Goal: Communication & Community: Answer question/provide support

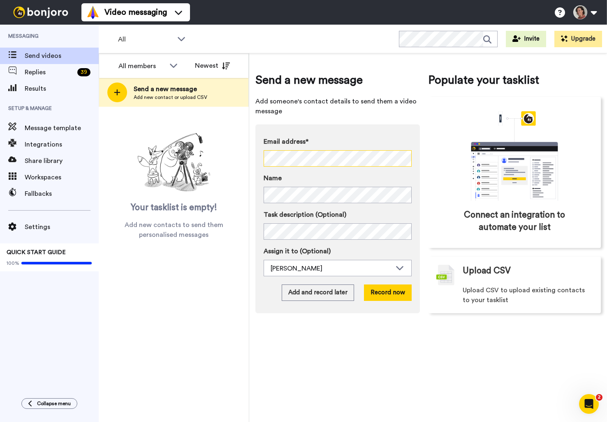
click at [249, 158] on div "Send a new message Add someone's contact details to send them a video message E…" at bounding box center [428, 237] width 358 height 369
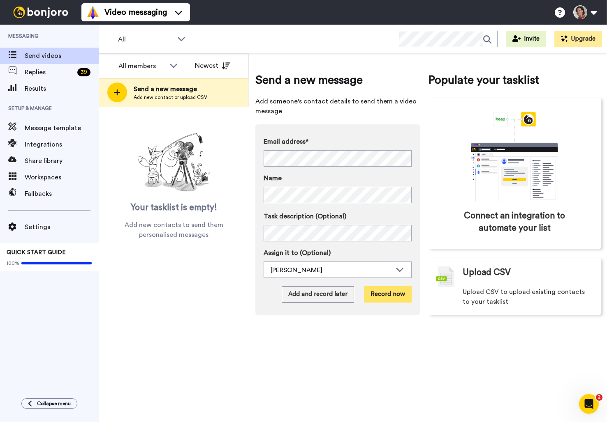
click at [386, 289] on button "Record now" at bounding box center [388, 294] width 48 height 16
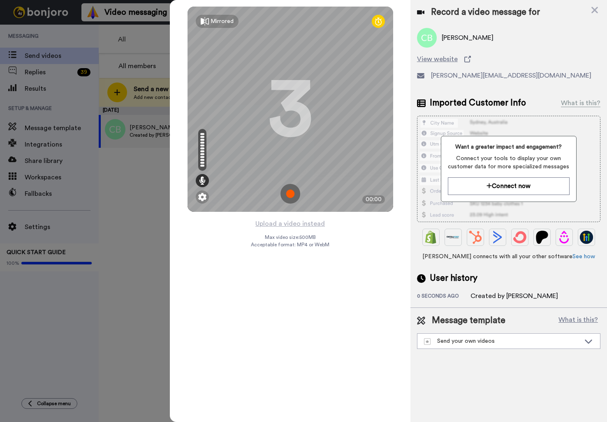
click at [289, 193] on img at bounding box center [290, 194] width 20 height 20
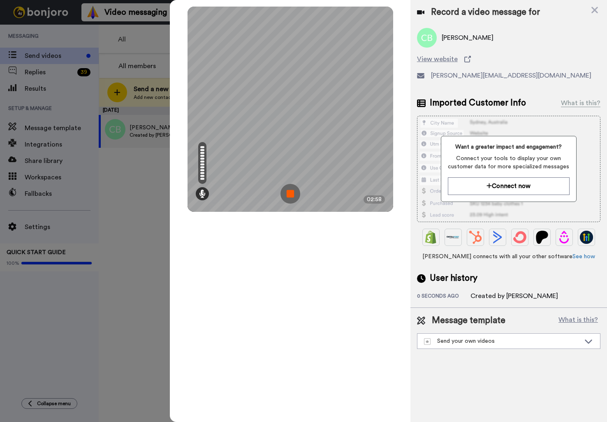
click at [293, 193] on img at bounding box center [290, 194] width 20 height 20
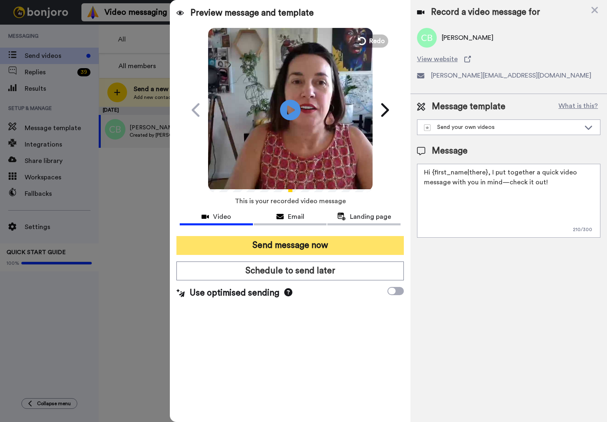
click at [303, 244] on button "Send message now" at bounding box center [289, 245] width 227 height 19
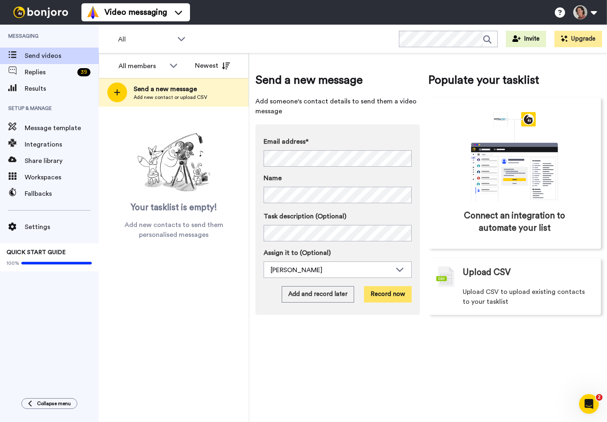
click at [387, 290] on button "Record now" at bounding box center [388, 294] width 48 height 16
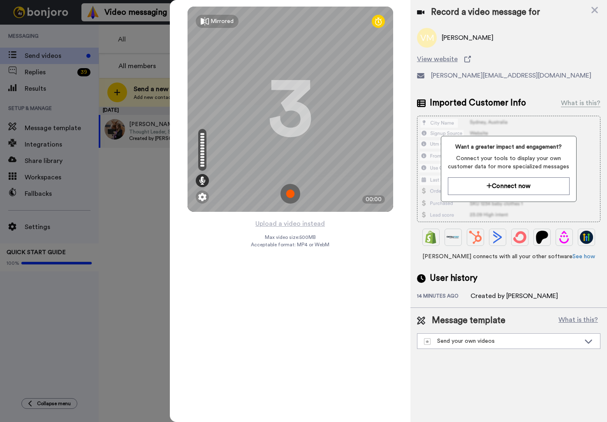
click at [290, 195] on img at bounding box center [290, 194] width 20 height 20
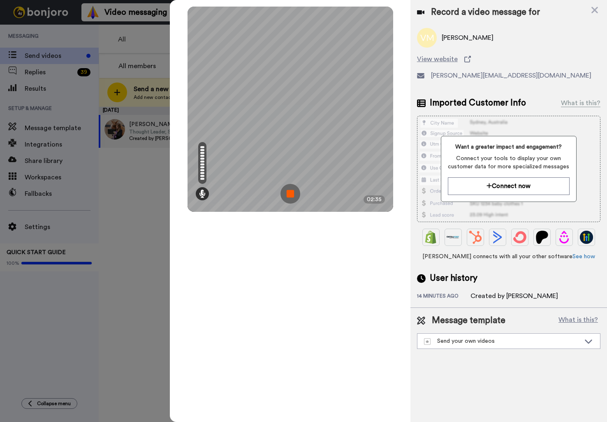
click at [288, 193] on img at bounding box center [290, 194] width 20 height 20
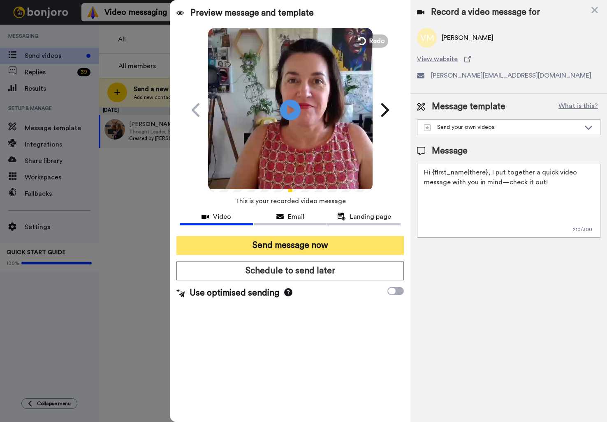
click at [289, 246] on button "Send message now" at bounding box center [289, 245] width 227 height 19
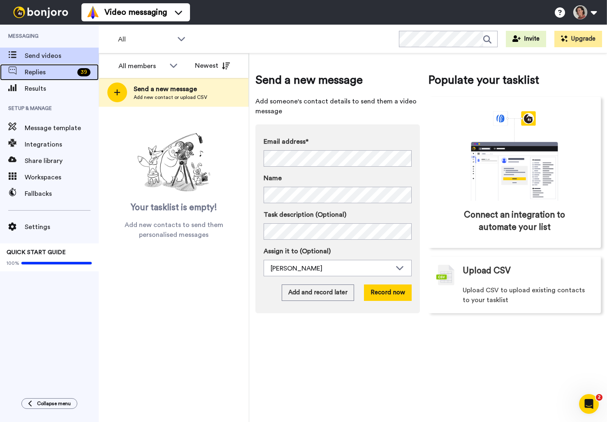
click at [28, 74] on span "Replies" at bounding box center [49, 72] width 49 height 10
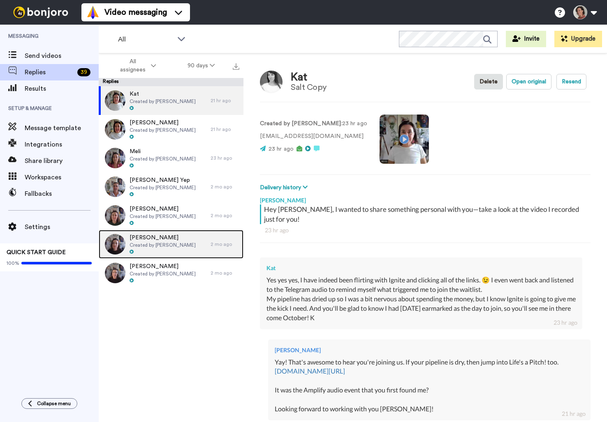
click at [157, 235] on span "[PERSON_NAME]" at bounding box center [162, 238] width 66 height 8
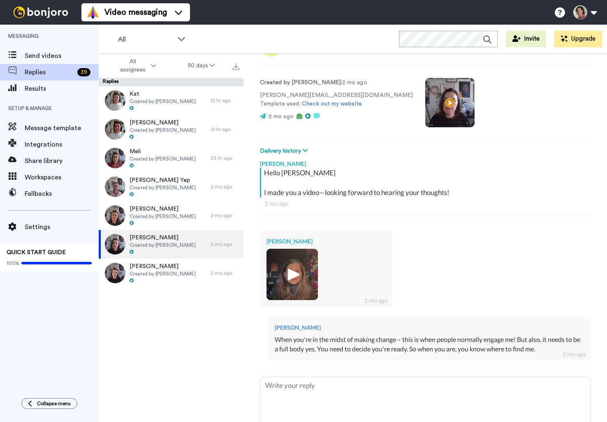
scroll to position [79, 0]
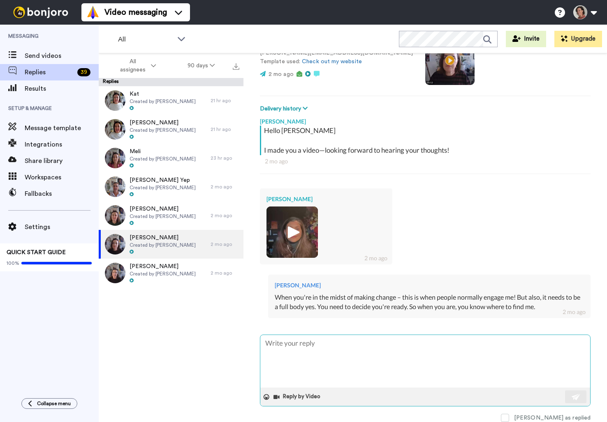
click at [354, 347] on textarea at bounding box center [425, 361] width 330 height 53
type textarea "x"
type textarea "H"
type textarea "x"
type textarea "Ho"
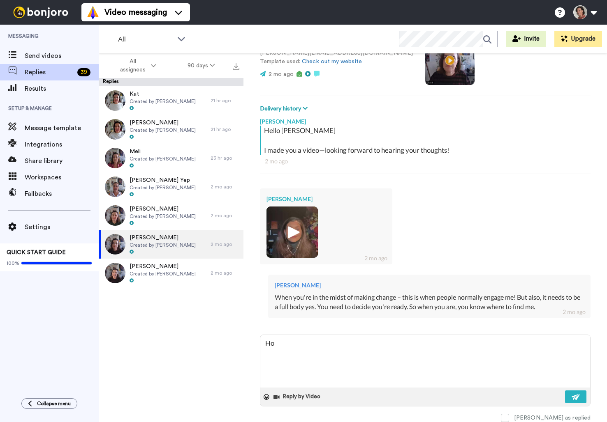
type textarea "x"
type textarea "How"
type textarea "x"
type textarea "How"
type textarea "x"
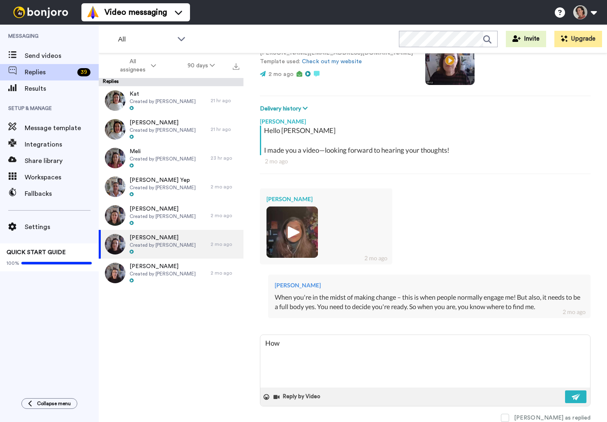
type textarea "How a"
type textarea "x"
type textarea "How ar"
type textarea "x"
type textarea "How are"
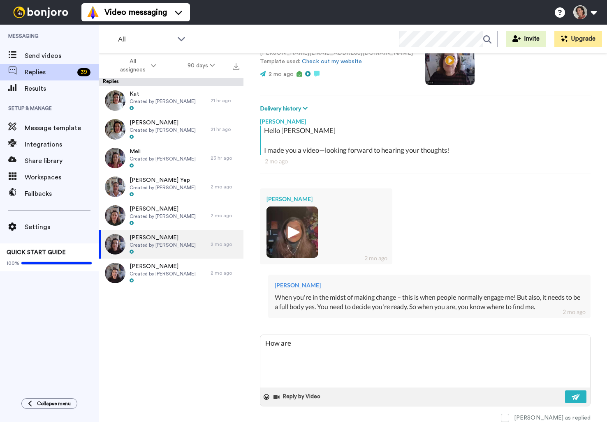
type textarea "x"
type textarea "How are"
type textarea "x"
type textarea "How are y"
type textarea "x"
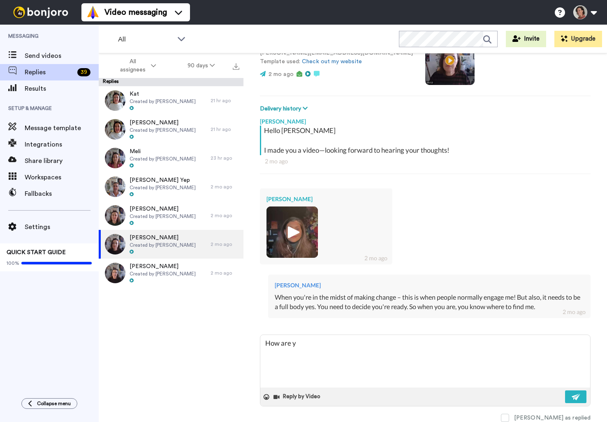
type textarea "How are yo"
type textarea "x"
type textarea "How are you"
type textarea "x"
type textarea "How are you"
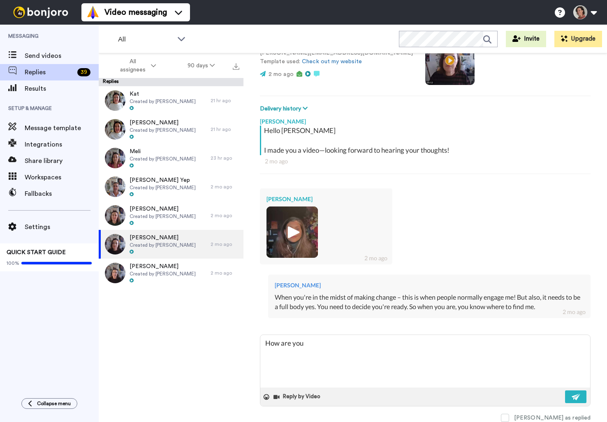
type textarea "x"
type textarea "How are you g"
type textarea "x"
type textarea "How are you go"
type textarea "x"
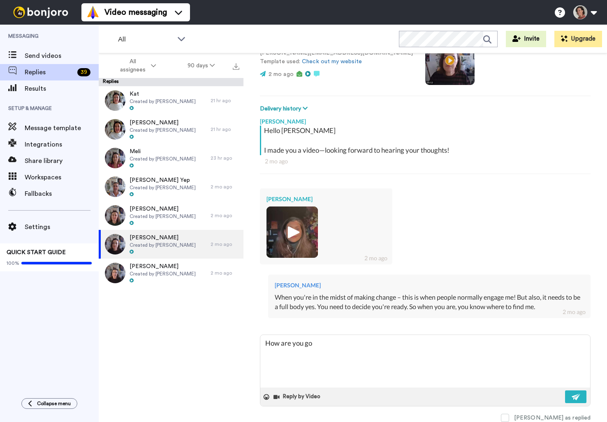
type textarea "How are you goi"
type textarea "x"
type textarea "How are you goin"
type textarea "x"
type textarea "How are you going"
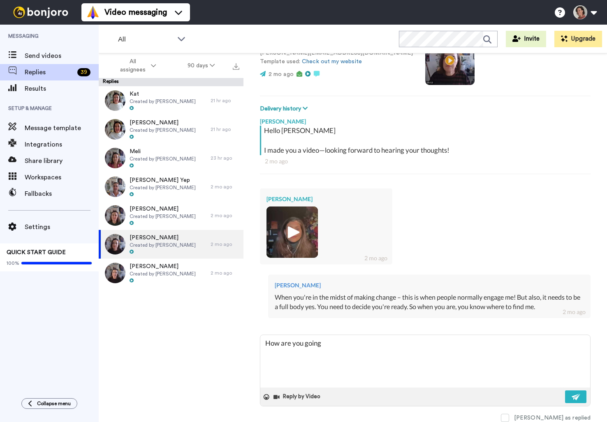
type textarea "x"
type textarea "How are you going"
type textarea "x"
type textarea "How are you going w"
type textarea "x"
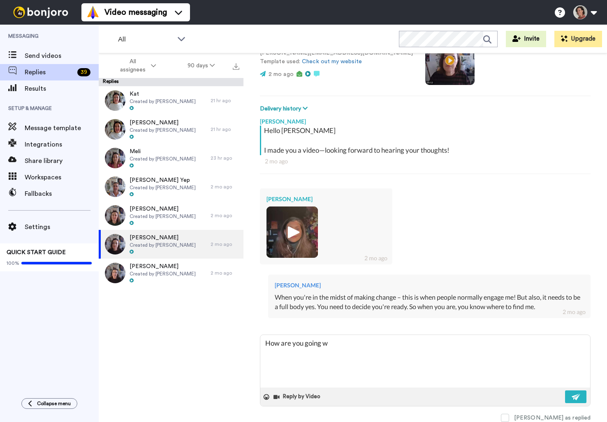
type textarea "How are you going wi"
type textarea "x"
type textarea "How are you going wit"
type textarea "x"
type textarea "How are you going with"
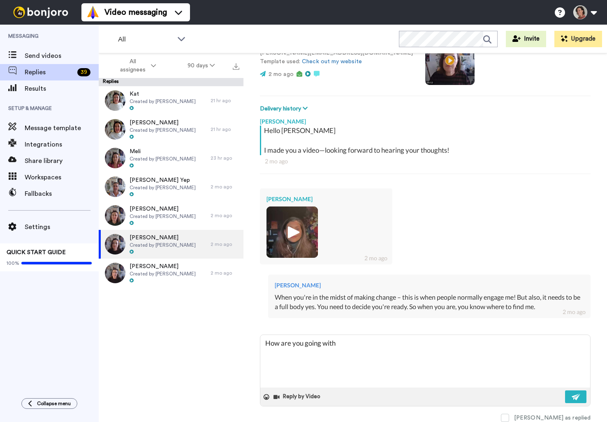
type textarea "x"
type textarea "How are you going with"
type textarea "x"
type textarea "How are you going with lif"
type textarea "x"
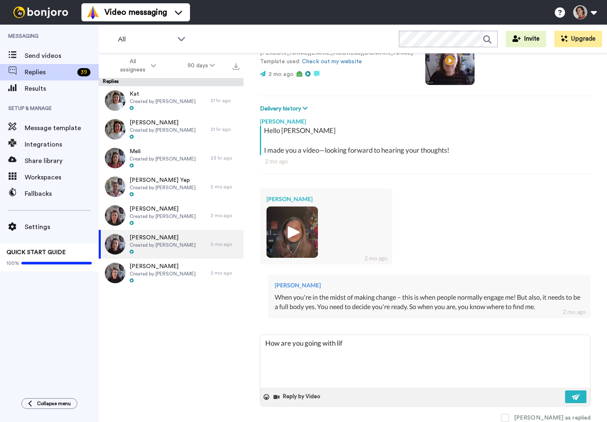
type textarea "How are you going with life"
type textarea "x"
type textarea "How are you going with life'"
type textarea "x"
type textarea "How are you going with life's"
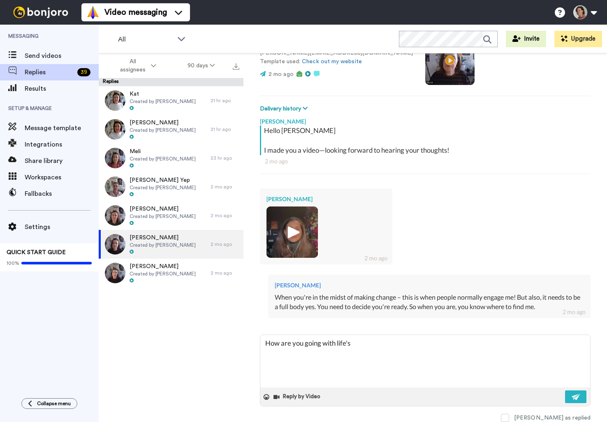
type textarea "x"
type textarea "How are you going with life's"
type textarea "x"
type textarea "How are you going with life's a"
type textarea "x"
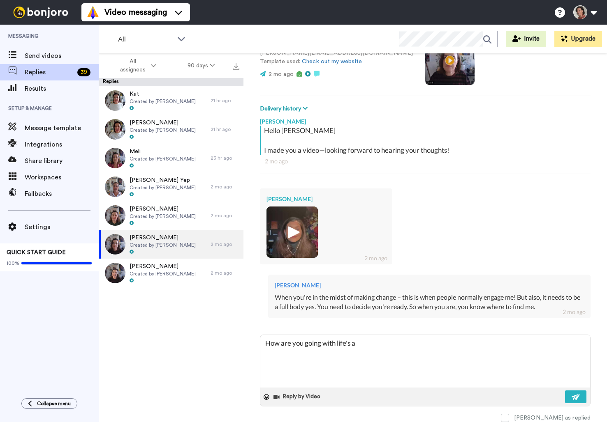
type textarea "How are you going with life's a"
type textarea "x"
type textarea "How are you going with life's a p"
type textarea "x"
type textarea "How are you going with life's a pi"
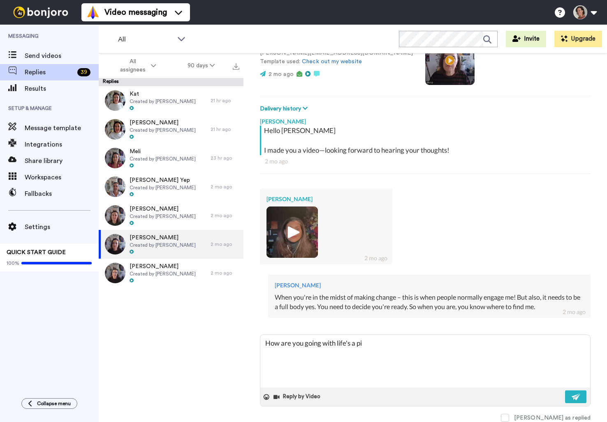
type textarea "x"
type textarea "How are you going with life's a pic"
type textarea "x"
type textarea "How are you going with life's a pich"
type textarea "x"
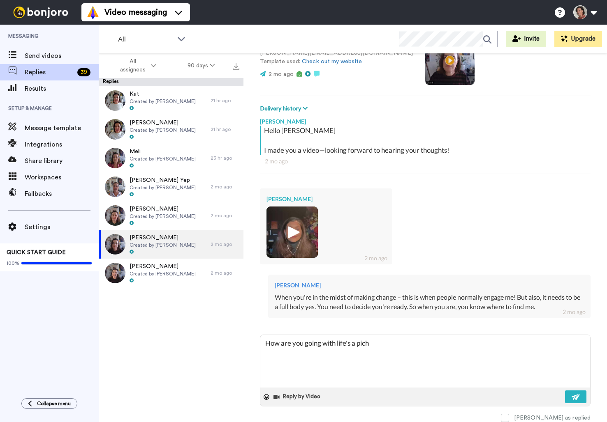
type textarea "How are you going with life's a pich!"
type textarea "x"
type textarea "How are you going with life's a pich"
type textarea "x"
type textarea "How are you going with life's a pic"
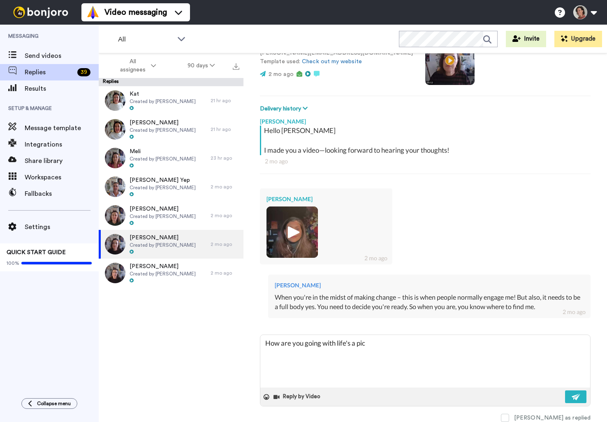
type textarea "x"
type textarea "How are you going with life's a pi"
type textarea "x"
type textarea "How are you going with life's a pit"
type textarea "x"
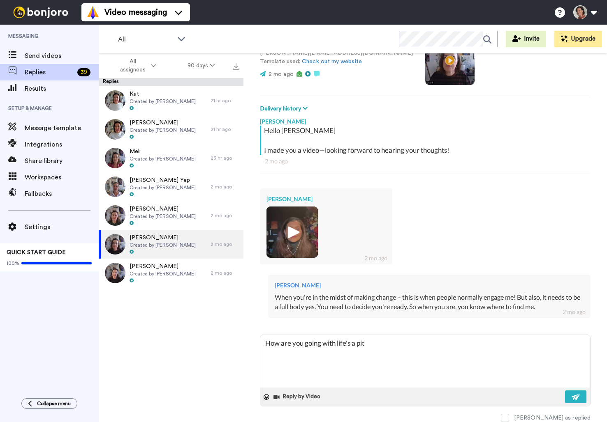
type textarea "How are you going with life's a pitc"
type textarea "x"
type textarea "How are you going with life's a pitch"
type textarea "x"
type textarea "How are you going with life's a pitch?"
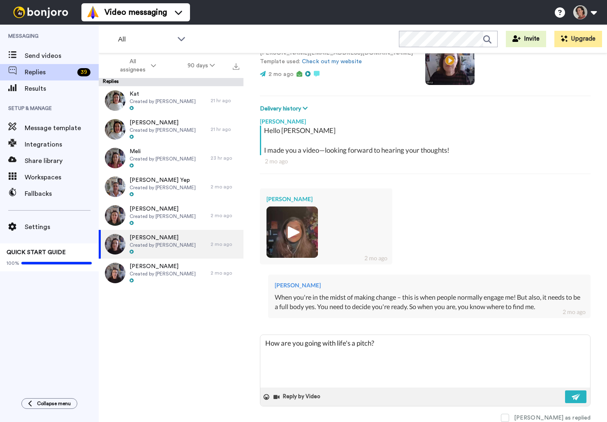
type textarea "x"
type textarea "How are you going with life's a pitch?!"
type textarea "x"
type textarea "How are you going with life's a itch?!"
type textarea "x"
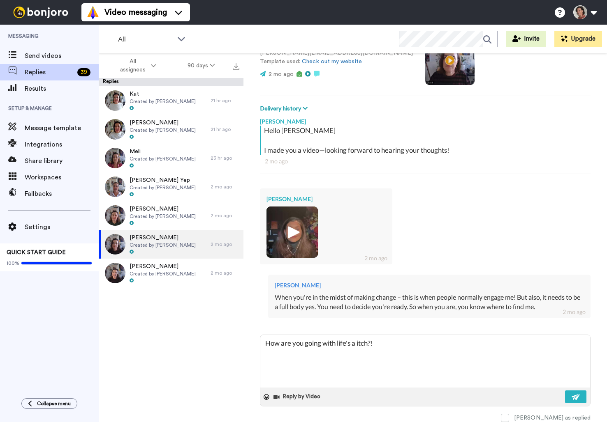
type textarea "How are you going with life's a Pitch?!"
click at [338, 343] on textarea "How are you going with life's a Pitch?!" at bounding box center [425, 361] width 330 height 53
type textarea "x"
type textarea "How are you going with ife's a Pitch?!"
type textarea "x"
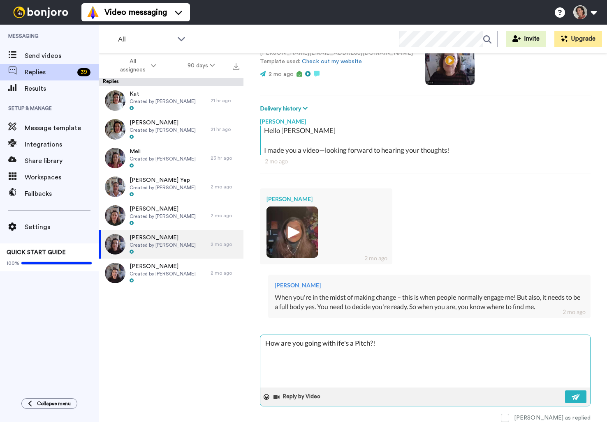
type textarea "How are you going with Life's a Pitch?!"
type textarea "x"
type textarea "How are you going with Life's a Pitch?"
type textarea "x"
type textarea "How are you going with Life's a Pitch ?"
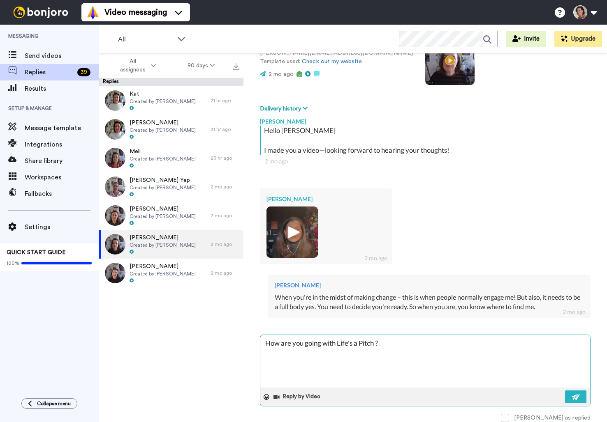
type textarea "x"
type textarea "How are you going with Life's a Pitch J?"
type textarea "x"
type textarea "How are you going with Life's a Pitch Ji?"
type textarea "x"
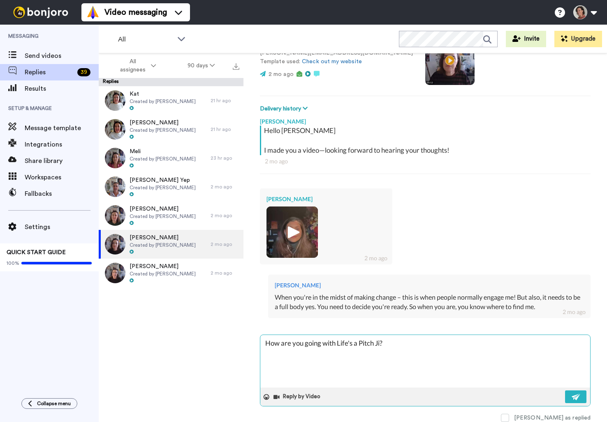
type textarea "How are you going with Life's a Pitch Jil?"
type textarea "x"
type textarea "How are you going with Life's a Pitch [PERSON_NAME]?"
click at [574, 395] on img at bounding box center [575, 397] width 9 height 7
type textarea "x"
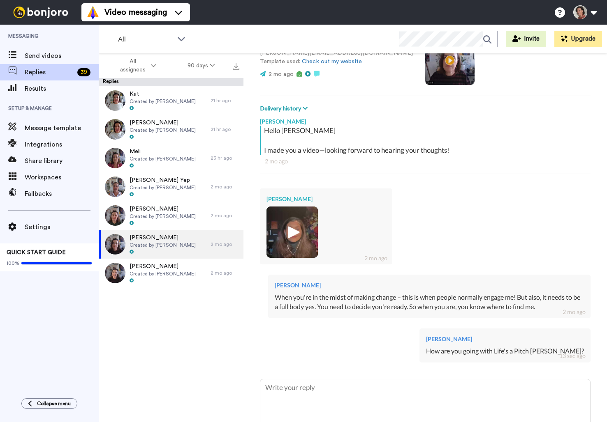
type textarea "x"
